Goal: Task Accomplishment & Management: Use online tool/utility

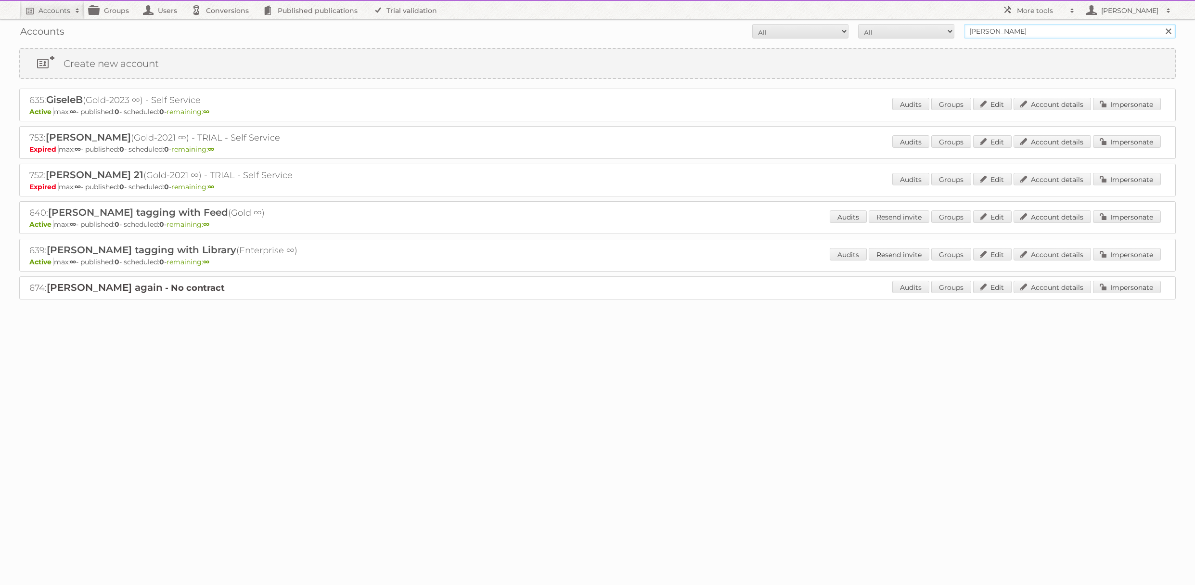
click at [1010, 29] on input "paolo" at bounding box center [1070, 31] width 212 height 14
paste input "792"
type input "792"
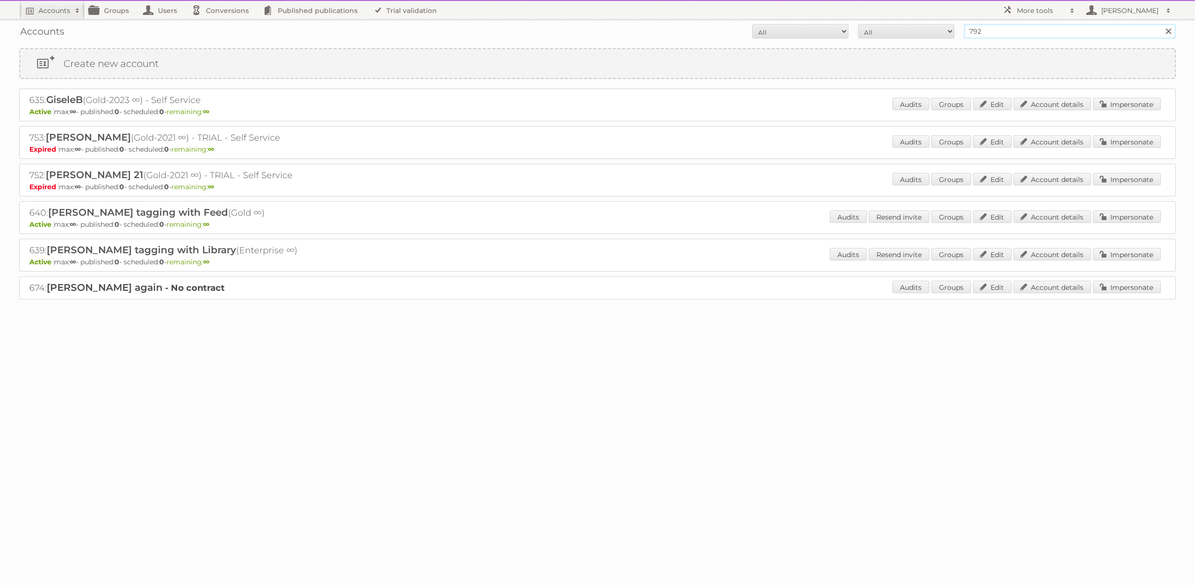
click at [1161, 24] on input "Search" at bounding box center [1168, 31] width 14 height 14
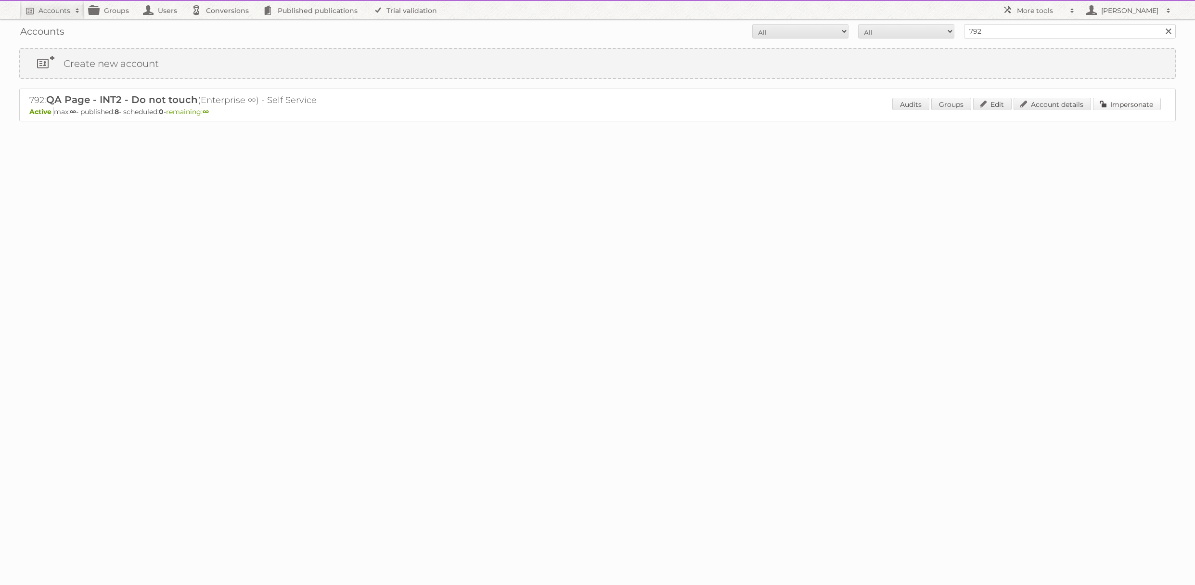
click at [1104, 106] on link "Impersonate" at bounding box center [1127, 104] width 68 height 13
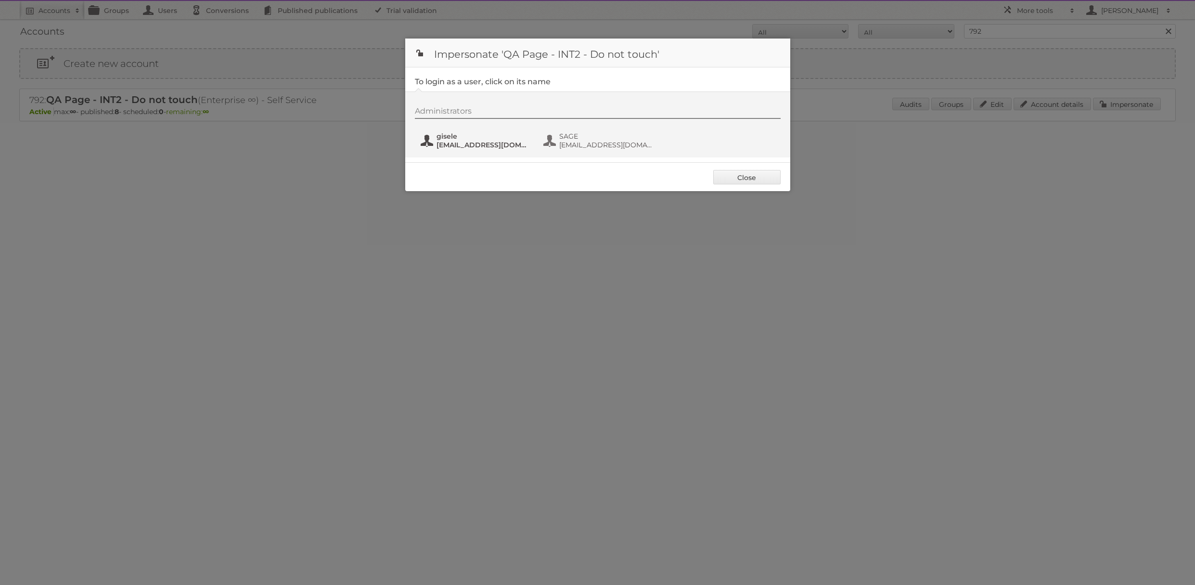
click at [457, 137] on span "gisele" at bounding box center [483, 136] width 93 height 9
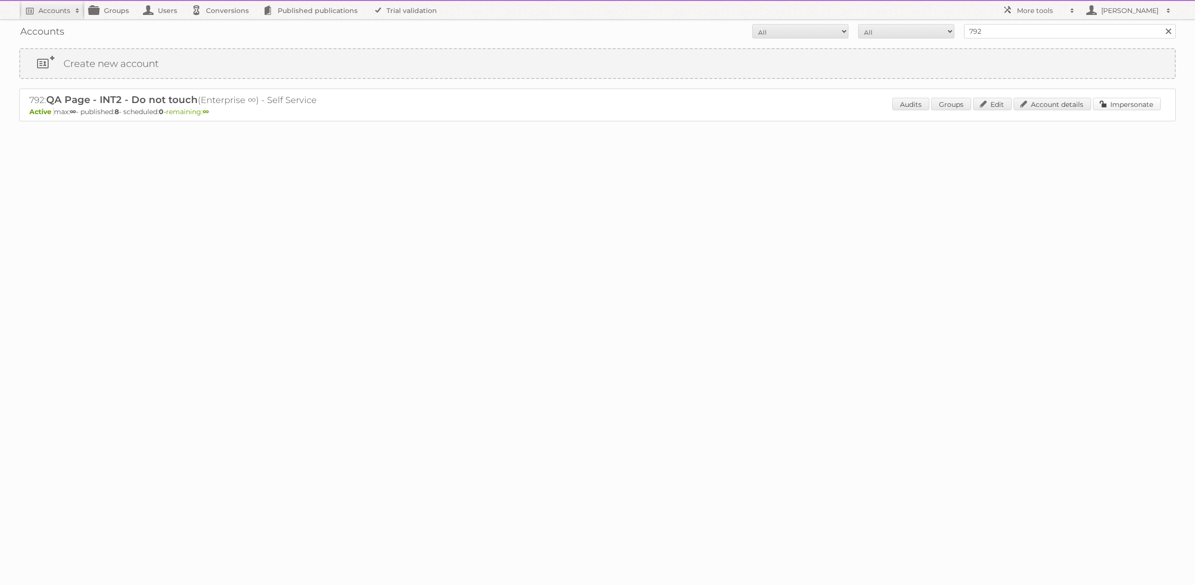
click at [1115, 110] on link "Impersonate" at bounding box center [1127, 104] width 68 height 13
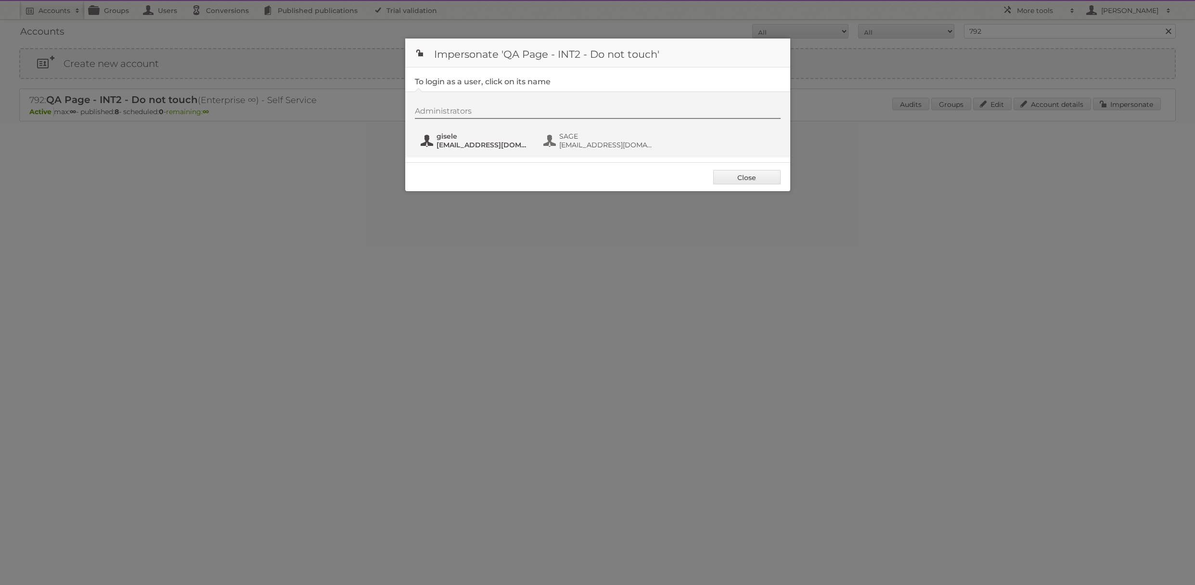
click at [501, 137] on span "gisele" at bounding box center [483, 136] width 93 height 9
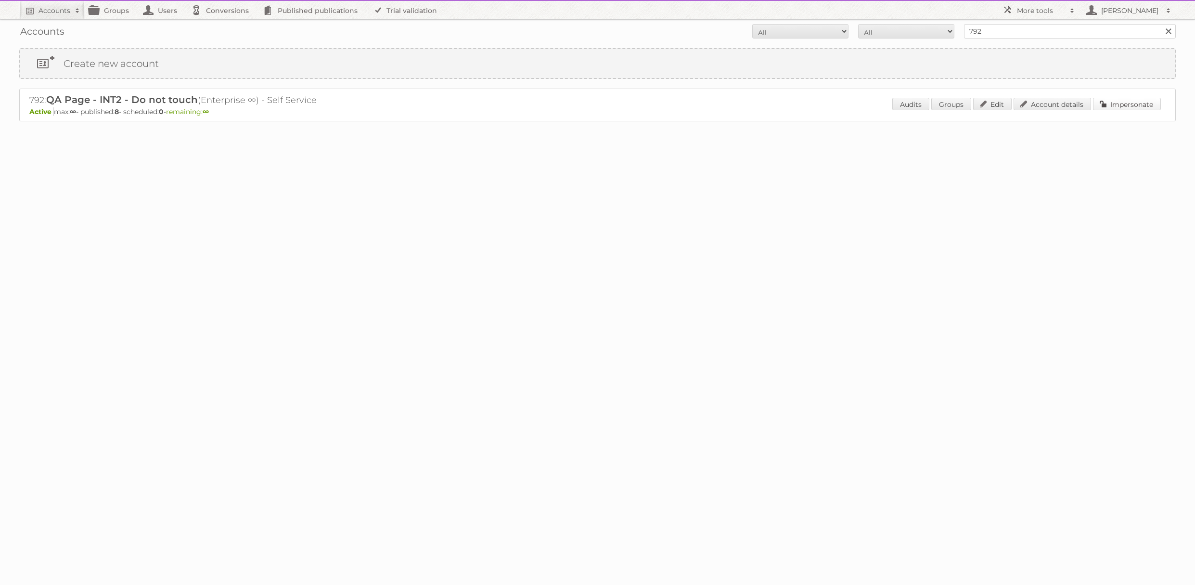
drag, startPoint x: 1129, startPoint y: 101, endPoint x: 955, endPoint y: 117, distance: 175.4
click at [1129, 102] on link "Impersonate" at bounding box center [1127, 104] width 68 height 13
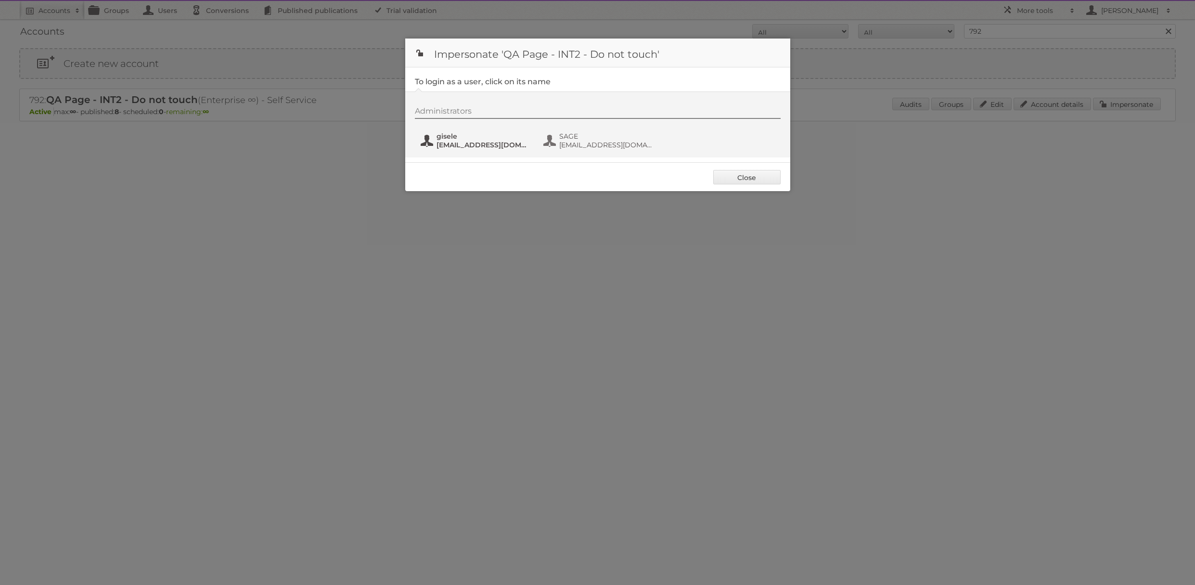
click at [461, 143] on span "[EMAIL_ADDRESS][DOMAIN_NAME]" at bounding box center [483, 145] width 93 height 9
